Goal: Task Accomplishment & Management: Manage account settings

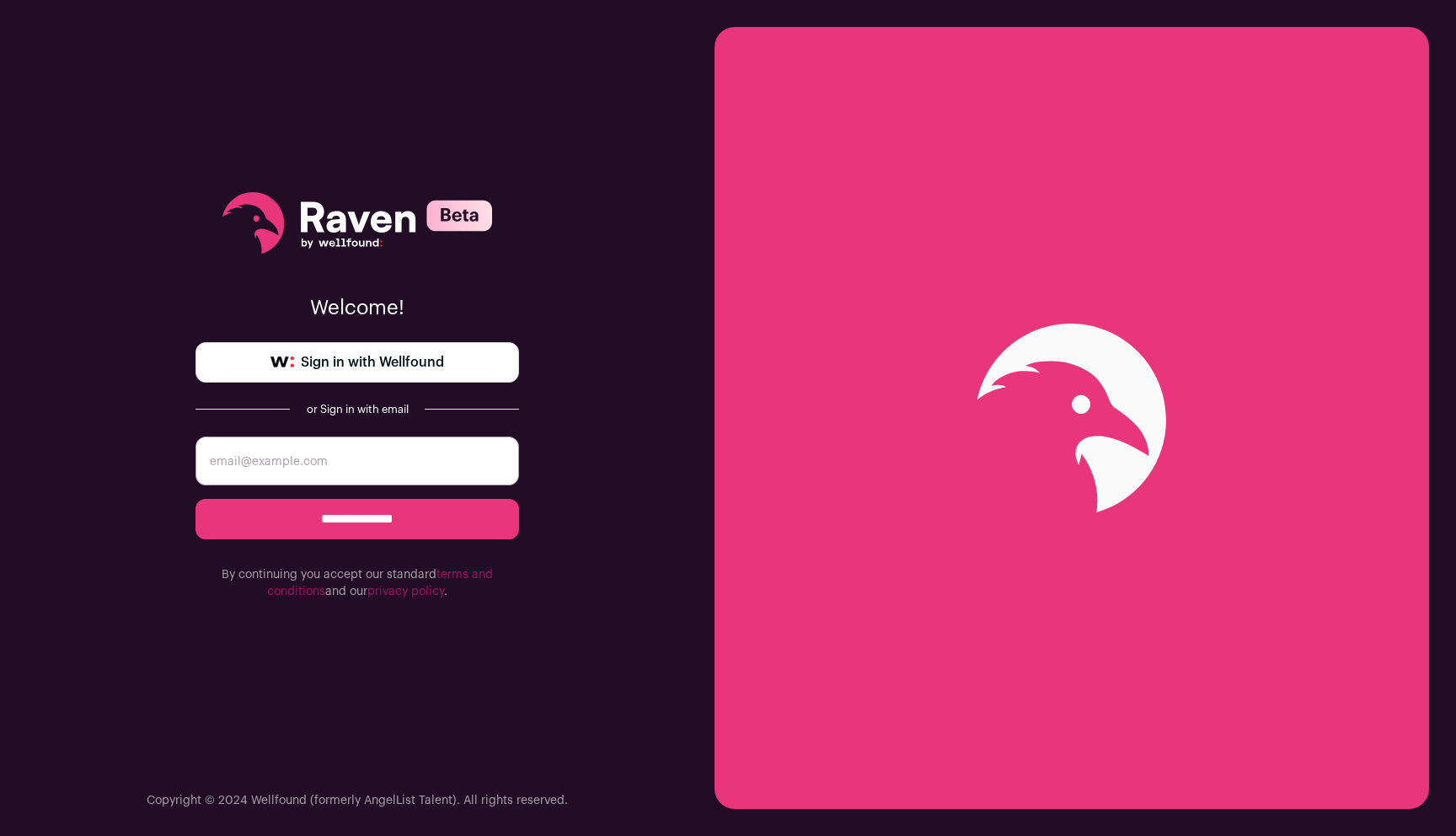
click at [435, 361] on span "Sign in with Wellfound" at bounding box center [372, 362] width 143 height 20
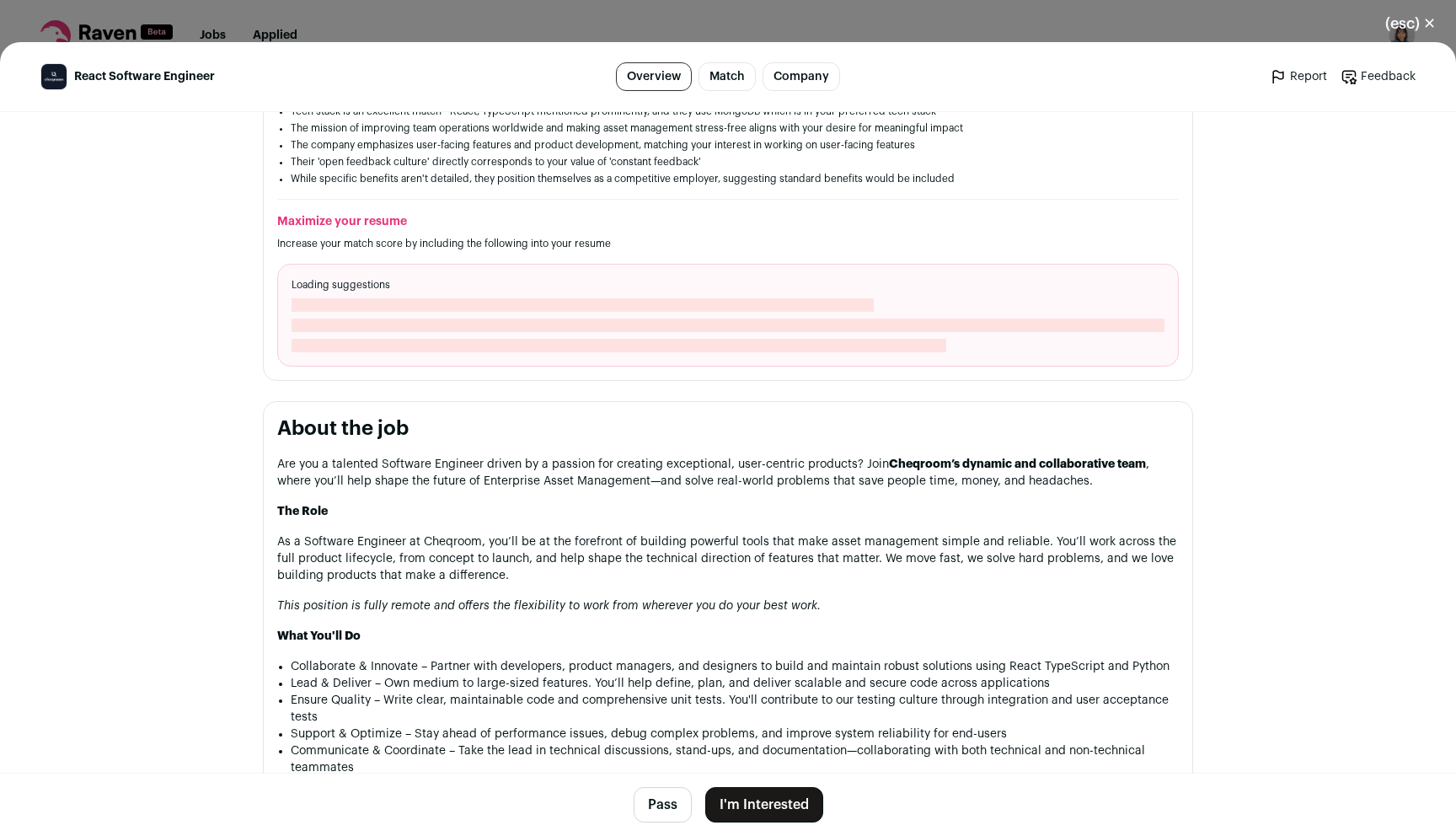
scroll to position [561, 0]
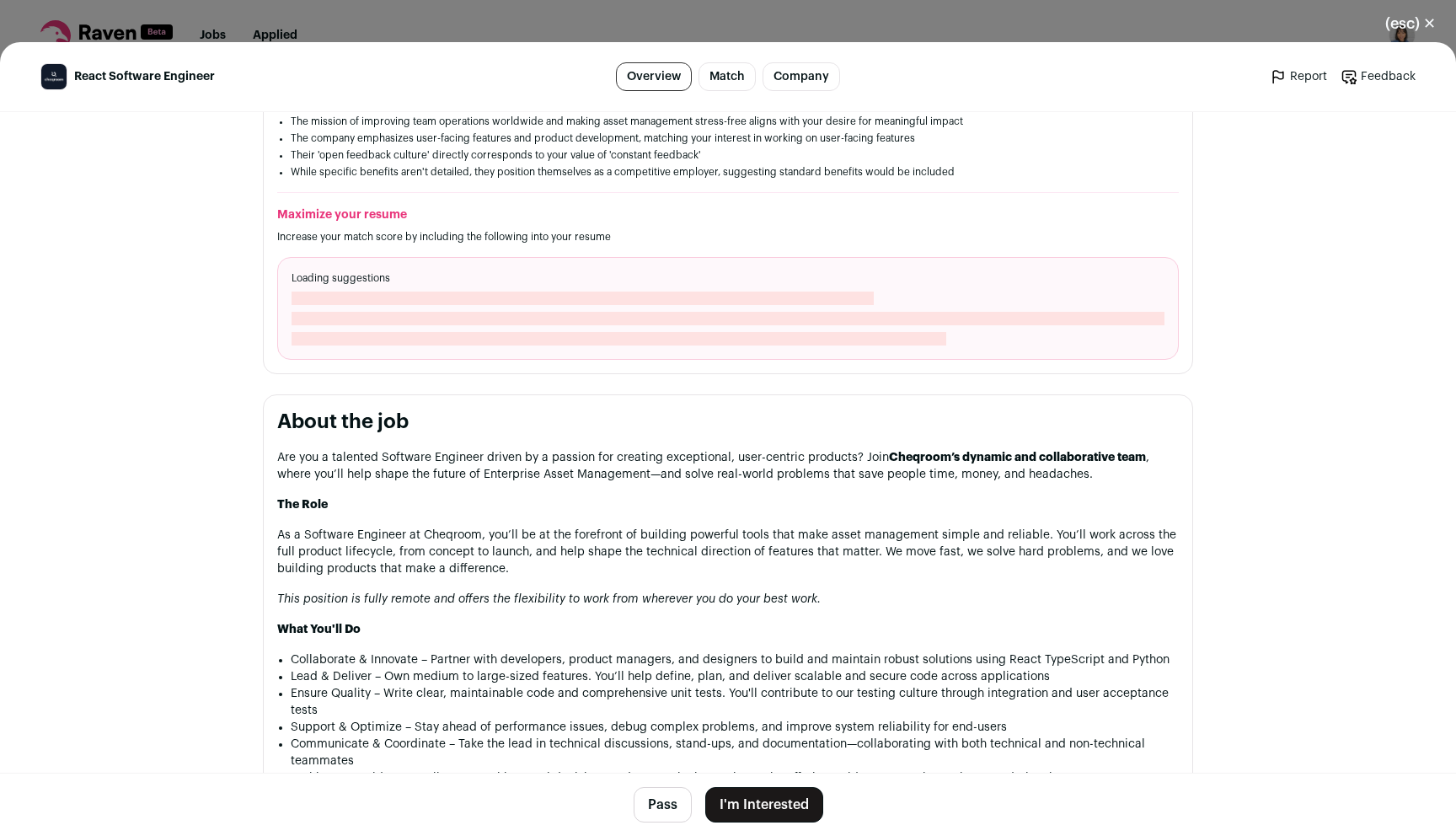
click at [727, 304] on span "Close modal via background" at bounding box center [582, 297] width 582 height 13
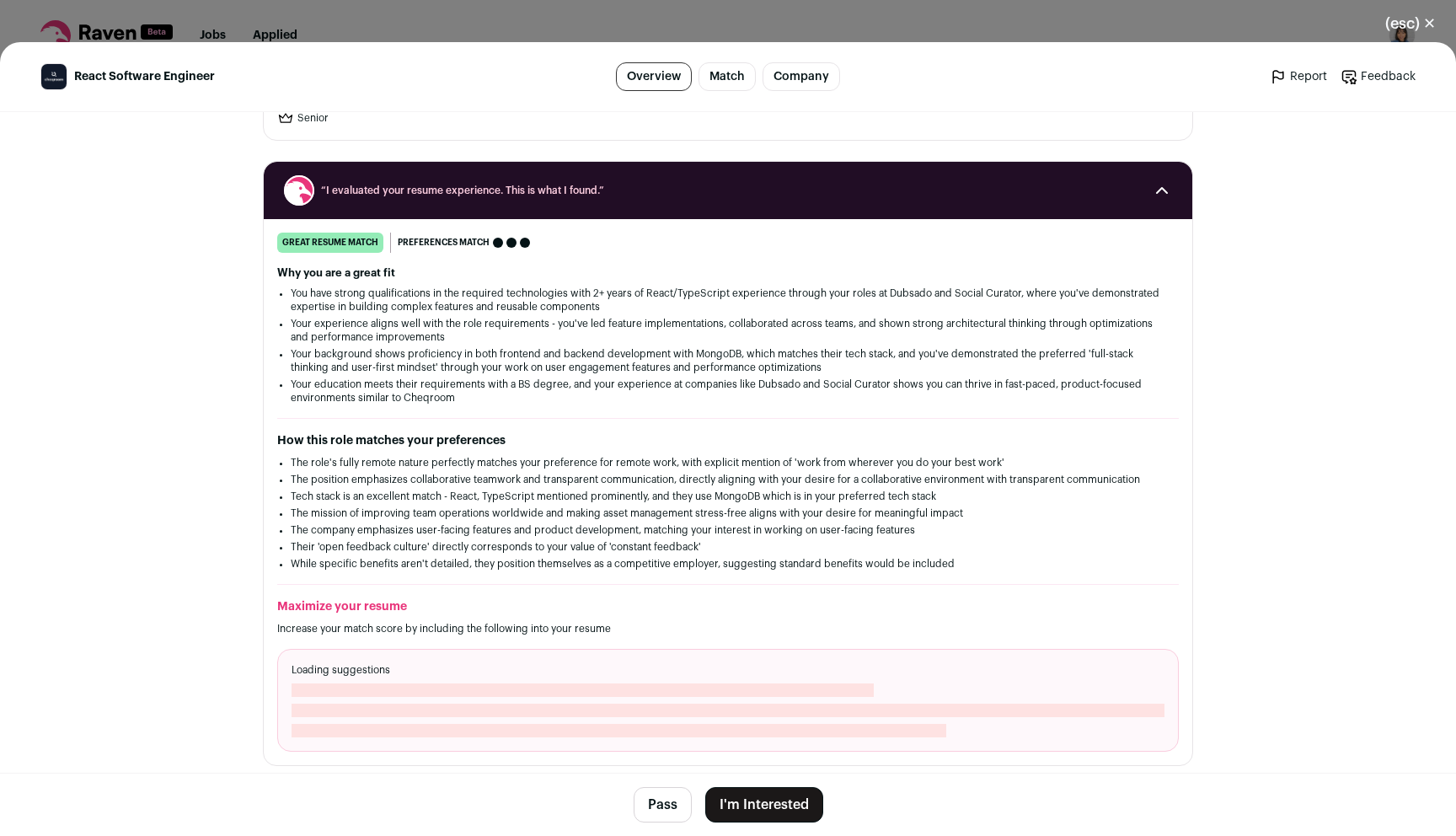
scroll to position [0, 0]
